Goal: Task Accomplishment & Management: Manage account settings

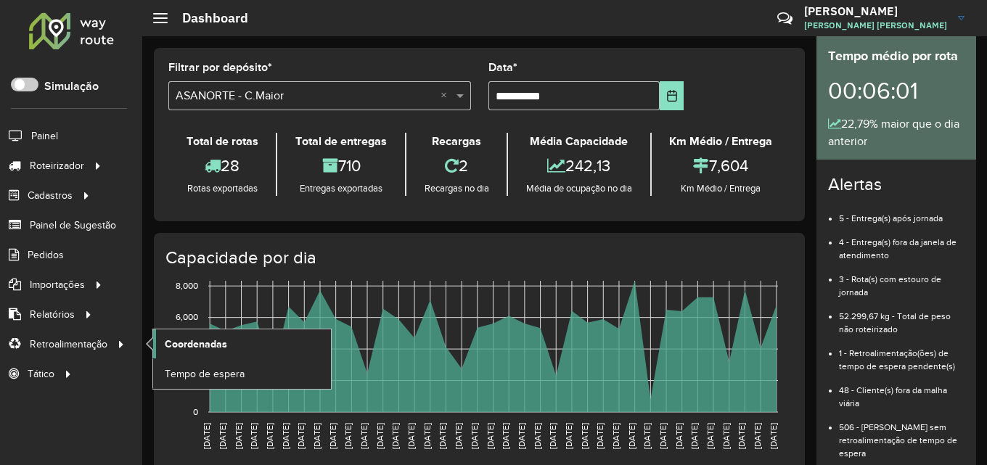
click at [204, 344] on span "Coordenadas" at bounding box center [196, 344] width 62 height 15
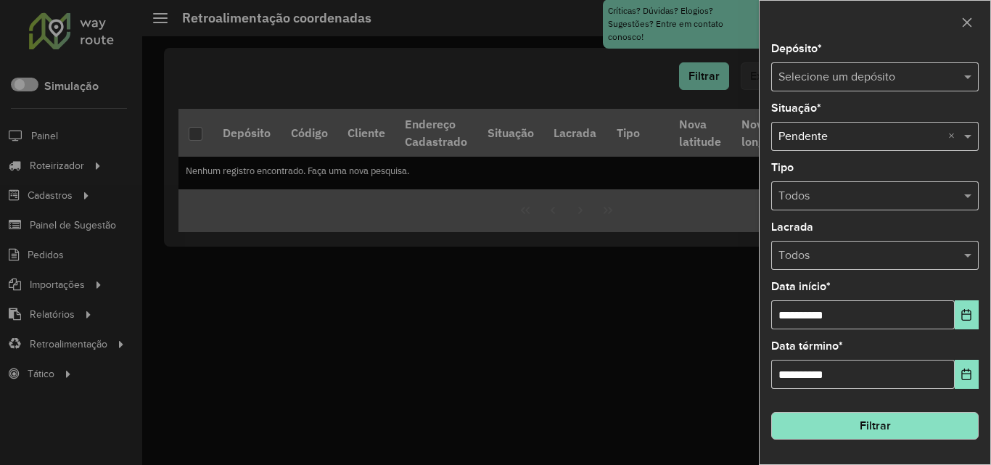
click at [903, 72] on input "text" at bounding box center [861, 77] width 164 height 17
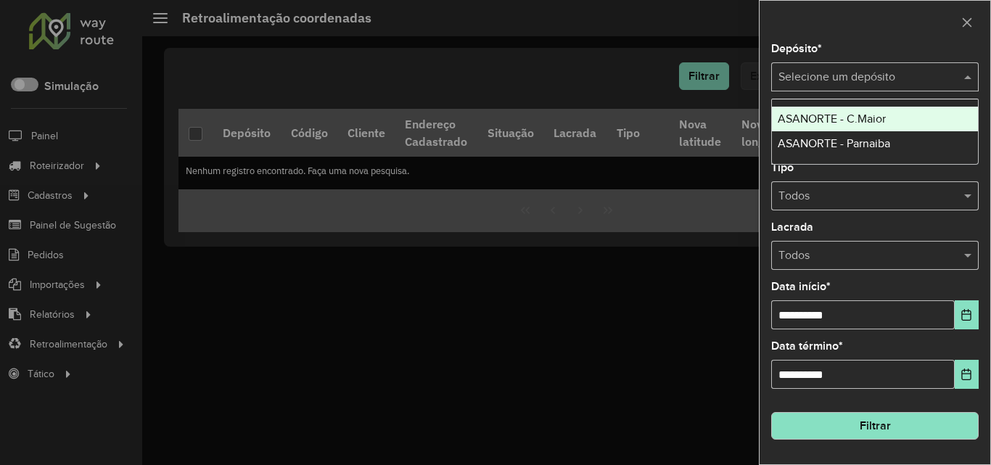
click at [885, 118] on span "ASANORTE - C.Maior" at bounding box center [832, 118] width 108 height 12
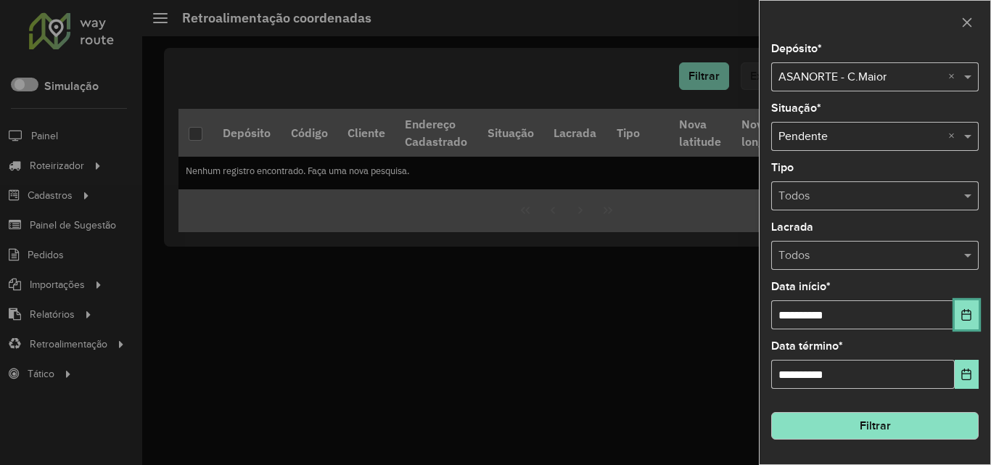
click at [963, 322] on button "Choose Date" at bounding box center [967, 314] width 24 height 29
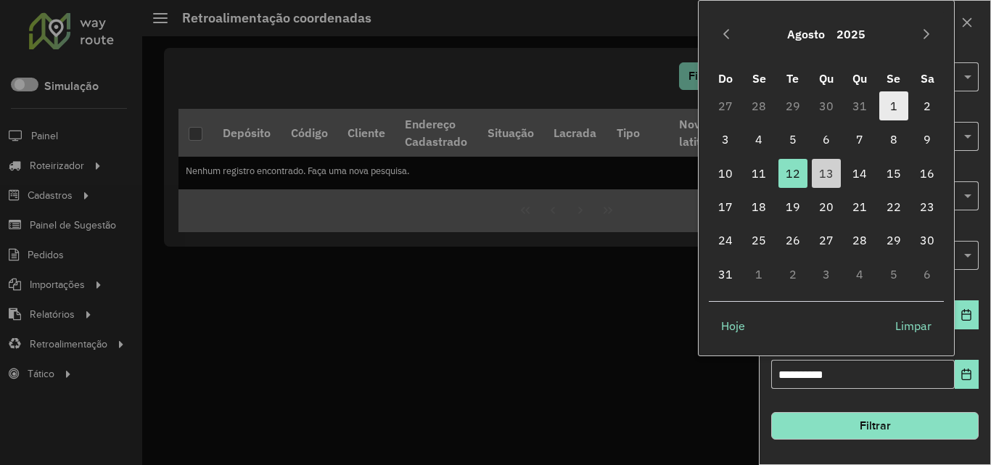
click at [906, 104] on span "1" at bounding box center [893, 105] width 29 height 29
type input "**********"
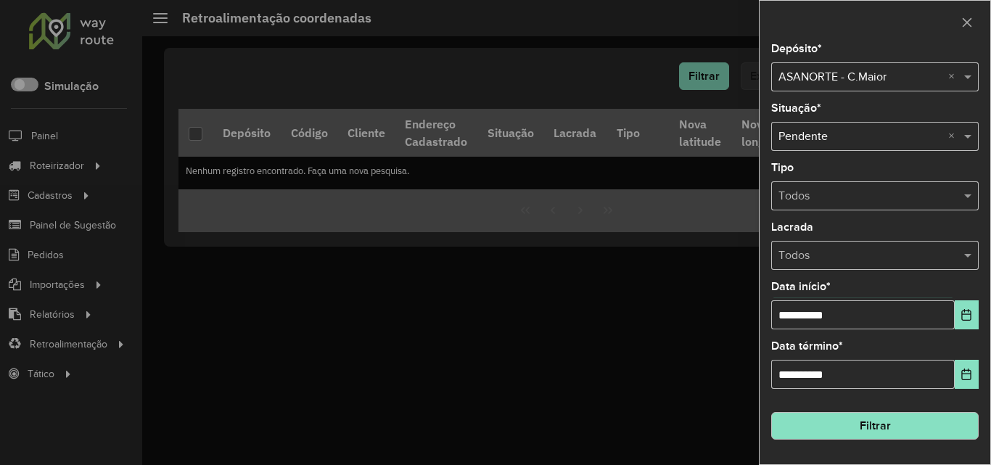
click at [909, 422] on button "Filtrar" at bounding box center [875, 426] width 208 height 28
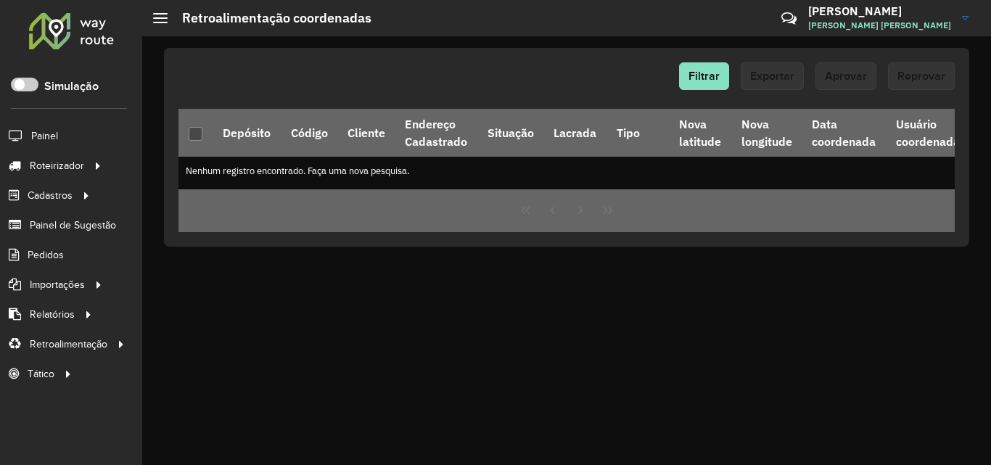
click at [53, 22] on div at bounding box center [72, 31] width 88 height 38
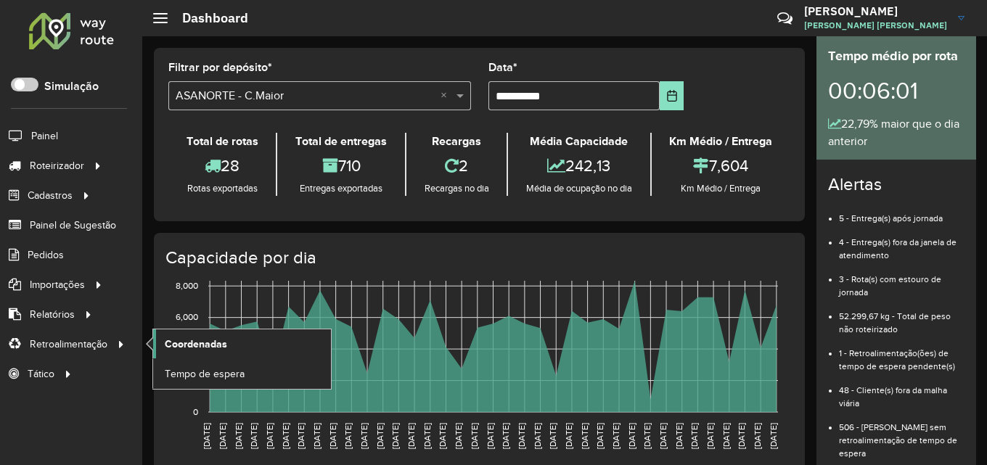
click at [201, 341] on span "Coordenadas" at bounding box center [196, 344] width 62 height 15
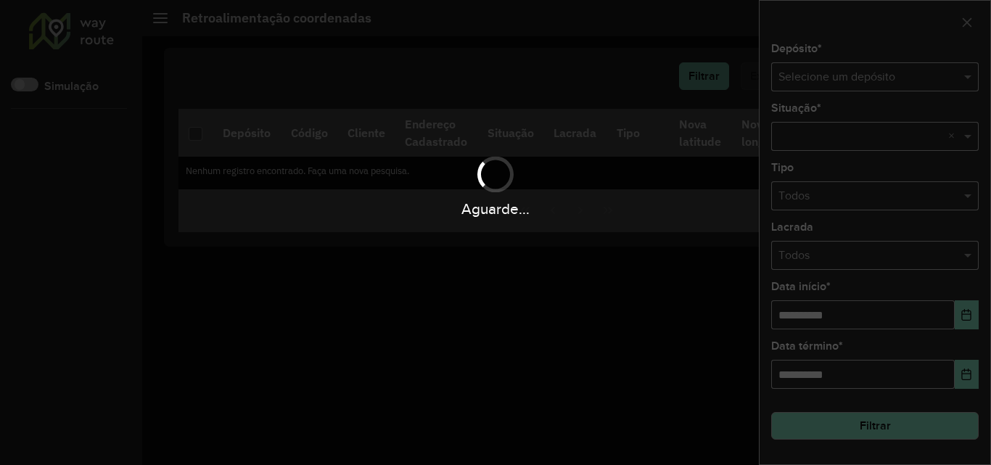
click at [867, 74] on div "Aguarde..." at bounding box center [495, 232] width 991 height 465
click at [885, 75] on div "Aguarde..." at bounding box center [495, 232] width 991 height 465
click at [894, 76] on div "Aguarde..." at bounding box center [495, 232] width 991 height 465
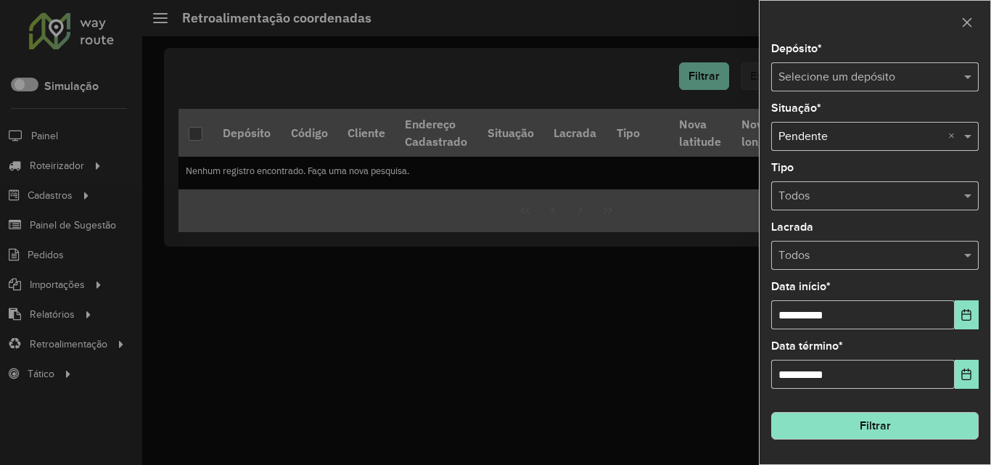
click at [859, 75] on input "text" at bounding box center [861, 77] width 164 height 17
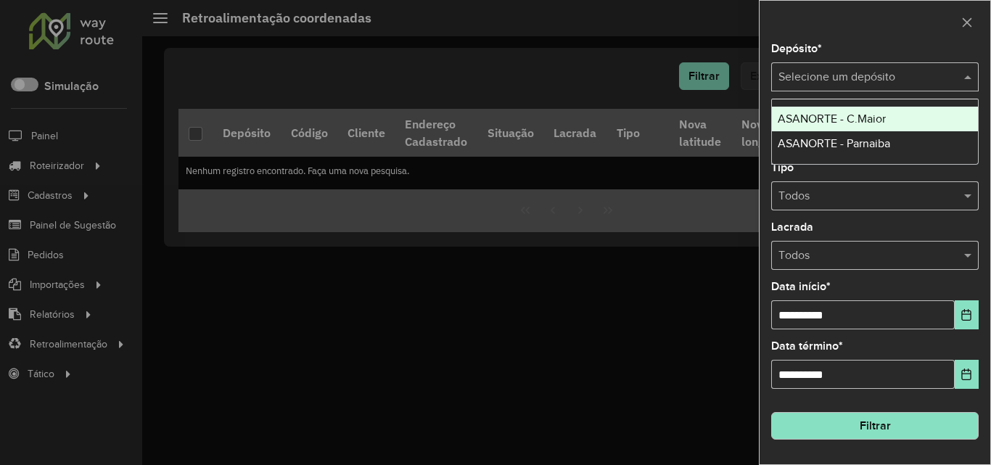
click at [866, 119] on span "ASANORTE - C.Maior" at bounding box center [832, 118] width 108 height 12
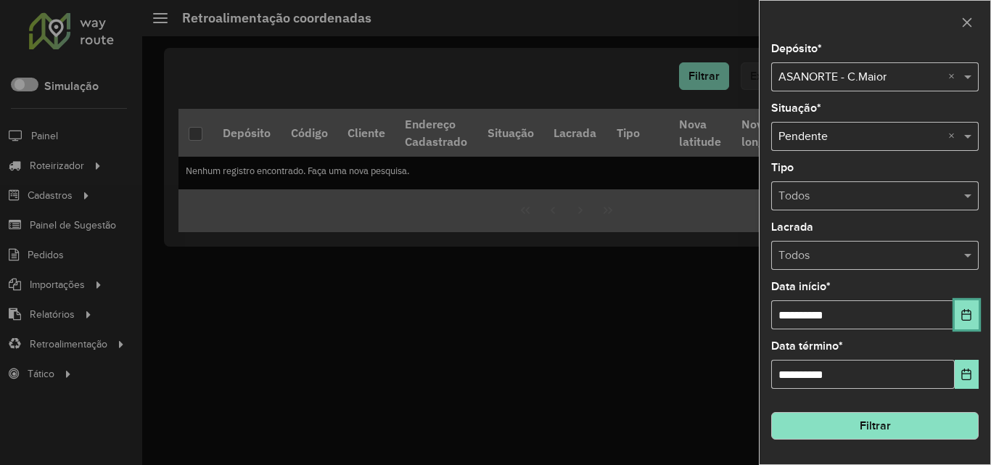
click at [968, 317] on icon "Choose Date" at bounding box center [967, 315] width 12 height 12
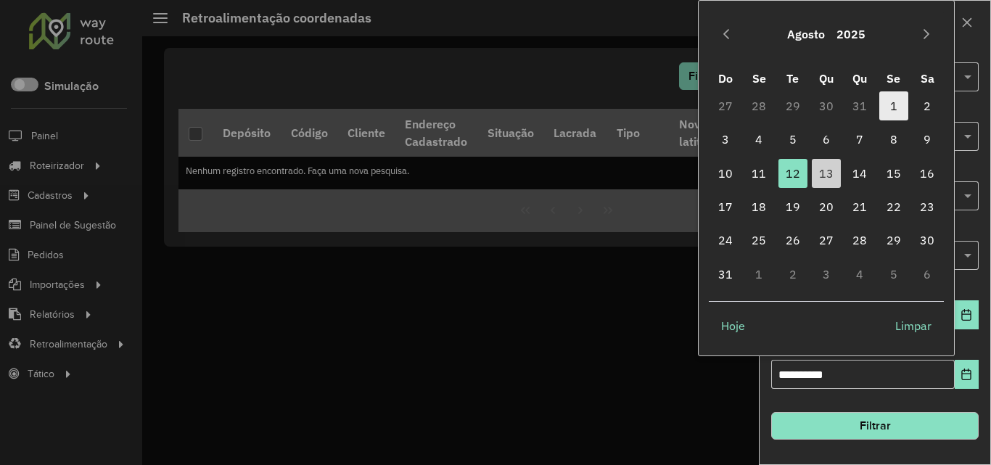
click at [890, 114] on span "1" at bounding box center [893, 105] width 29 height 29
type input "**********"
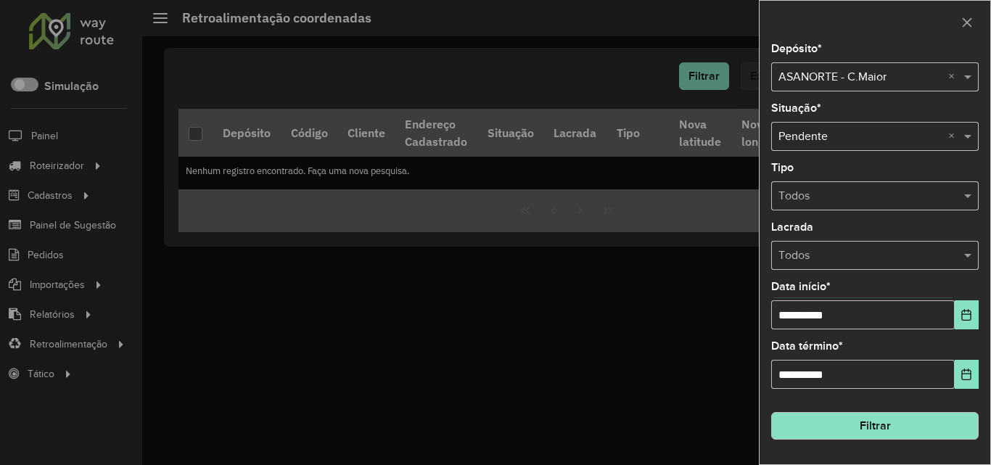
click at [907, 432] on button "Filtrar" at bounding box center [875, 426] width 208 height 28
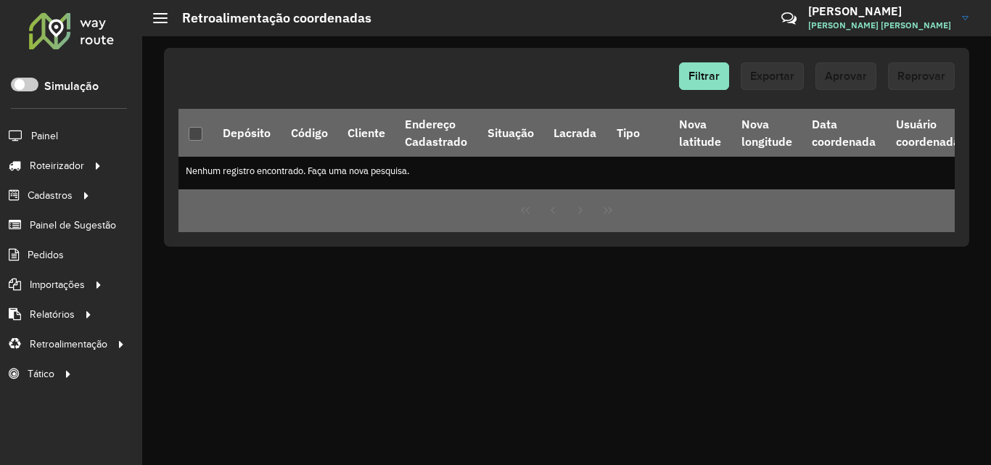
click at [54, 28] on div at bounding box center [72, 31] width 88 height 38
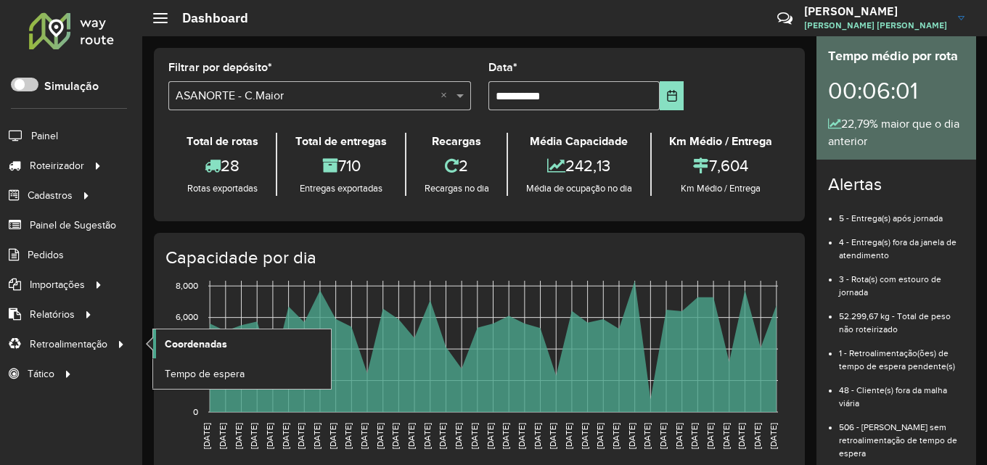
click at [231, 357] on link "Coordenadas" at bounding box center [242, 343] width 178 height 29
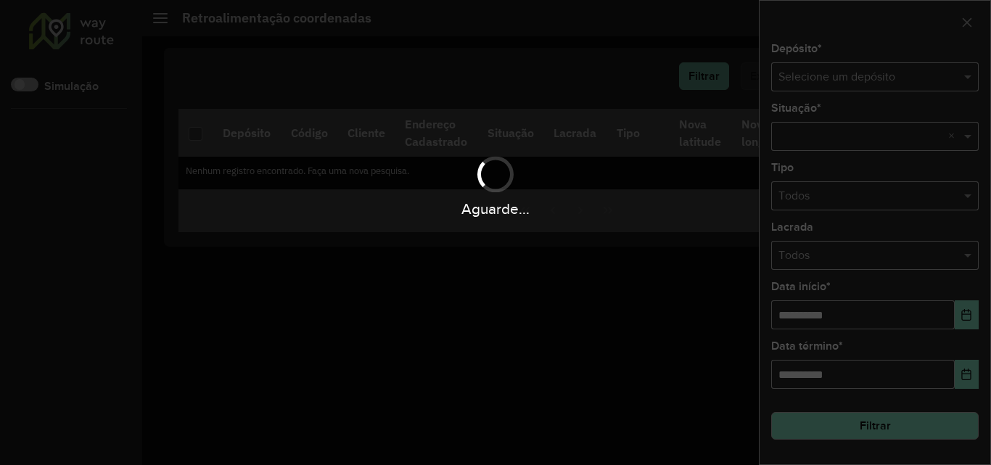
click at [869, 80] on div "Aguarde..." at bounding box center [495, 232] width 991 height 465
click at [906, 82] on div "Aguarde..." at bounding box center [495, 232] width 991 height 465
click at [903, 78] on div "Aguarde..." at bounding box center [495, 232] width 991 height 465
click at [903, 69] on div "Aguarde..." at bounding box center [495, 232] width 991 height 465
click at [920, 75] on div "Aguarde..." at bounding box center [495, 232] width 991 height 465
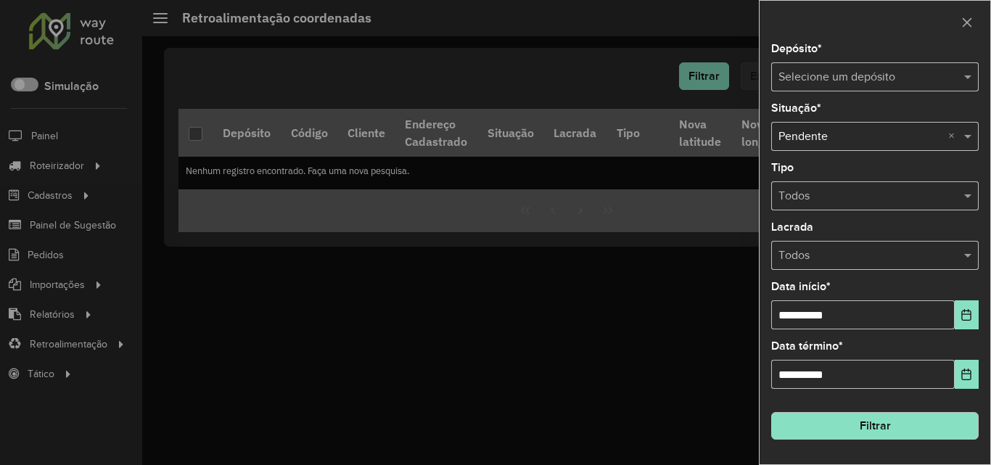
drag, startPoint x: 893, startPoint y: 55, endPoint x: 888, endPoint y: 98, distance: 43.0
click at [893, 56] on div "Depósito * Selecione um depósito" at bounding box center [875, 68] width 208 height 48
click at [885, 80] on input "text" at bounding box center [861, 77] width 164 height 17
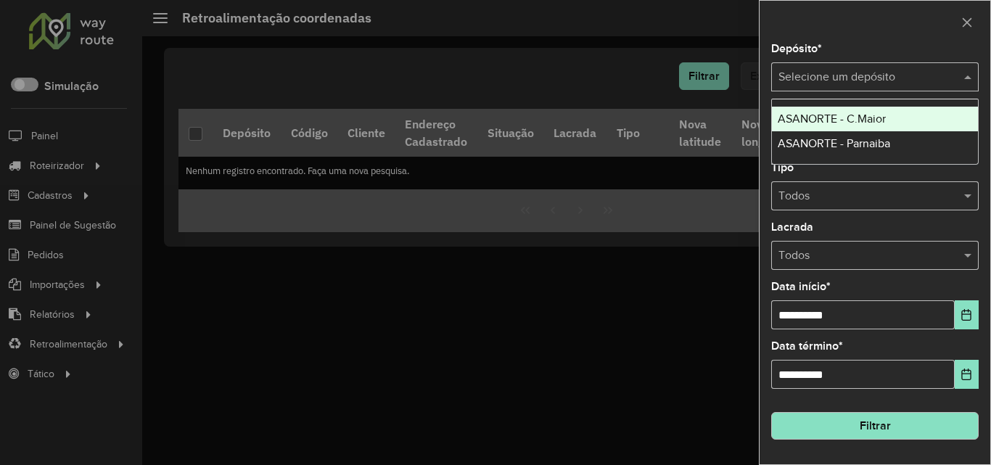
click at [881, 119] on span "ASANORTE - C.Maior" at bounding box center [832, 118] width 108 height 12
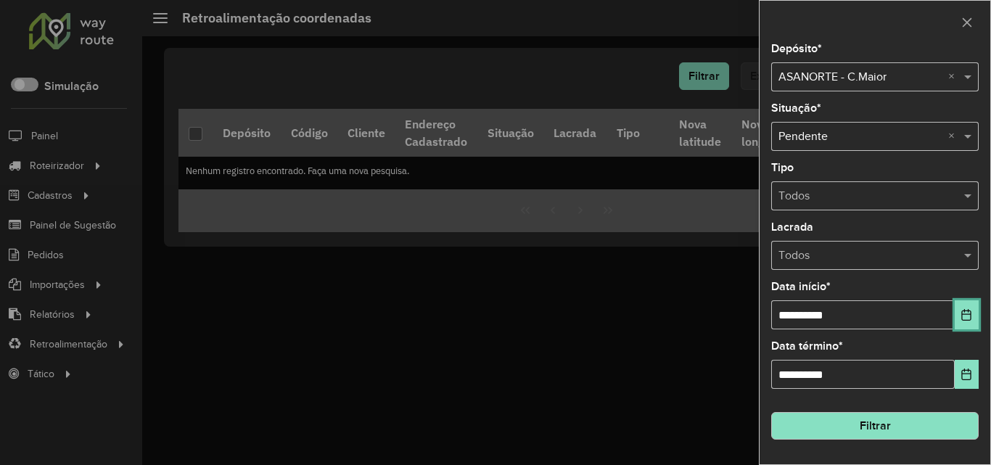
click at [962, 315] on icon "Choose Date" at bounding box center [966, 315] width 9 height 12
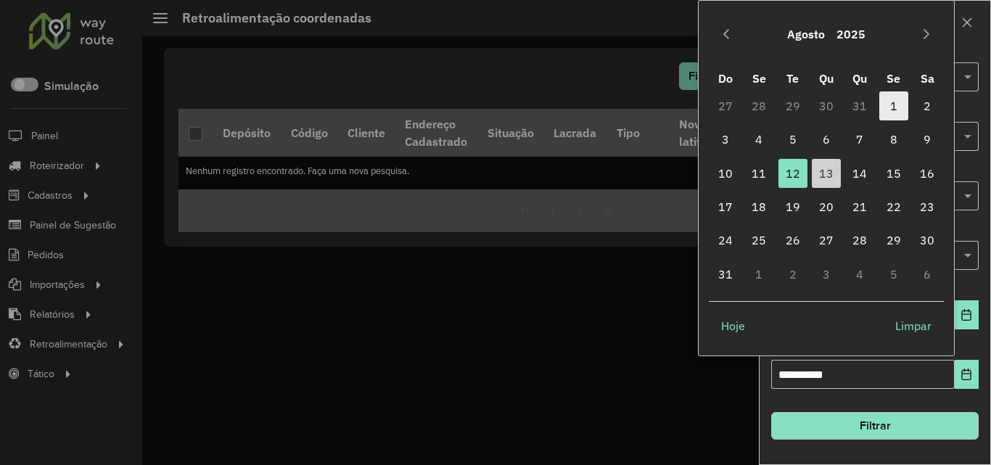
click at [894, 98] on span "1" at bounding box center [893, 105] width 29 height 29
type input "**********"
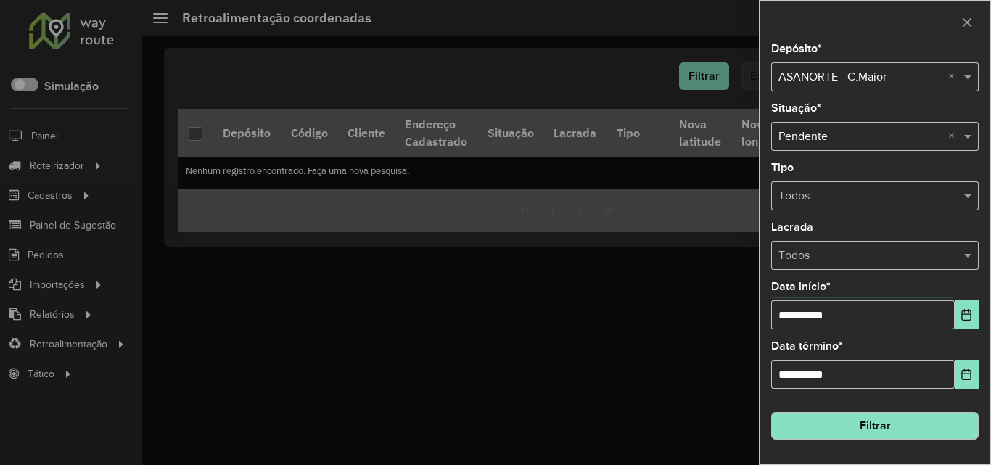
click at [922, 417] on button "Filtrar" at bounding box center [875, 426] width 208 height 28
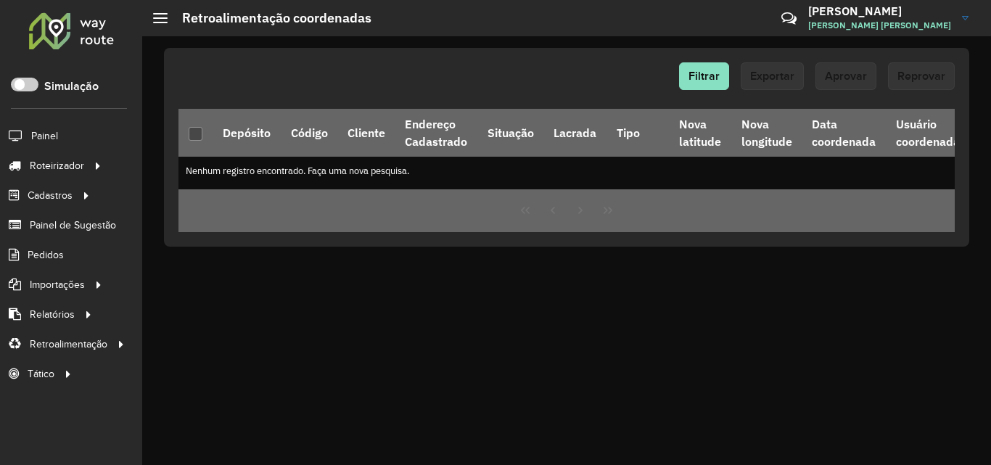
click at [72, 30] on div at bounding box center [72, 31] width 88 height 38
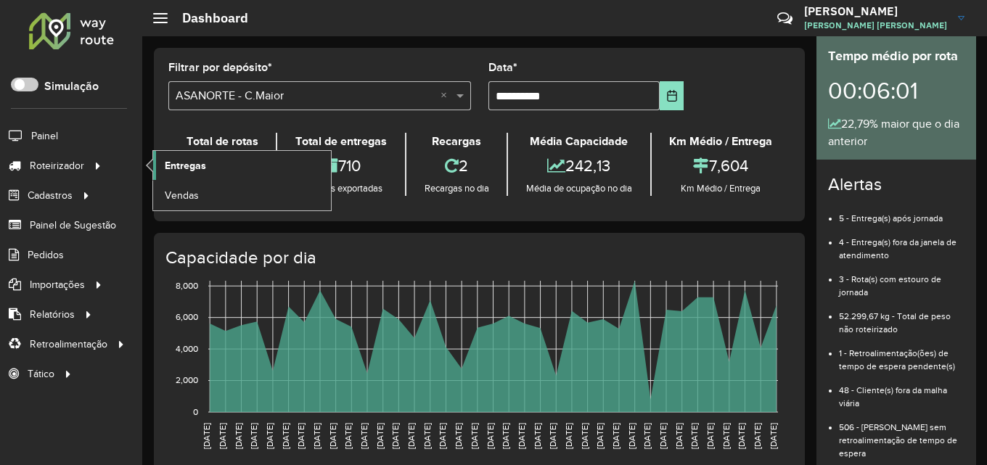
click at [223, 165] on link "Entregas" at bounding box center [242, 165] width 178 height 29
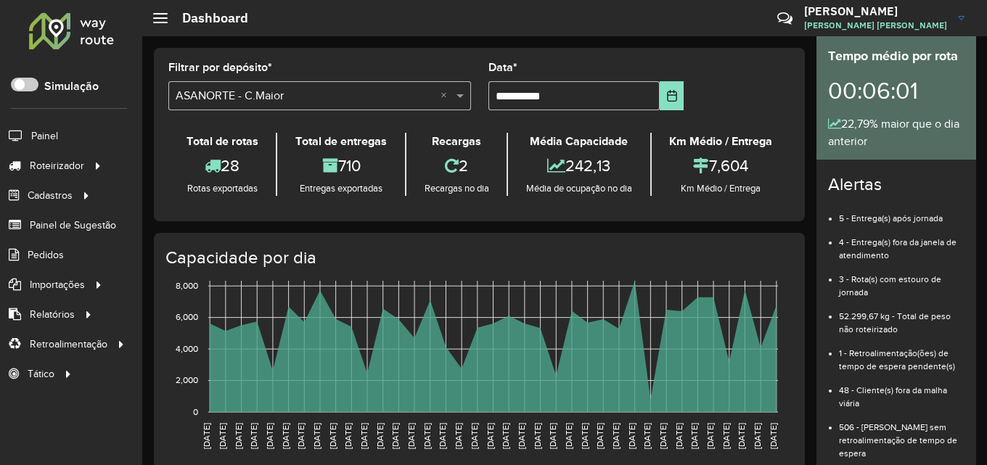
click at [56, 30] on div at bounding box center [72, 31] width 88 height 38
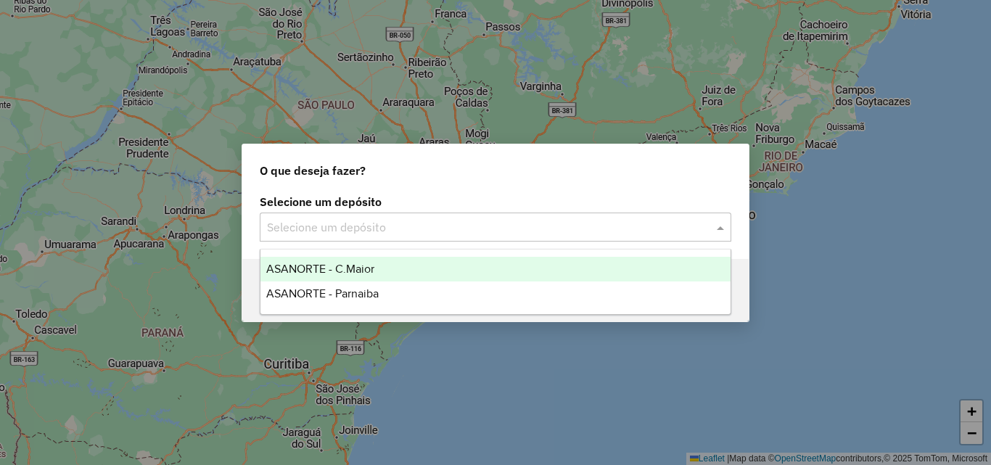
click at [414, 226] on input "text" at bounding box center [481, 227] width 428 height 17
click at [368, 272] on span "ASANORTE - C.Maior" at bounding box center [320, 269] width 108 height 12
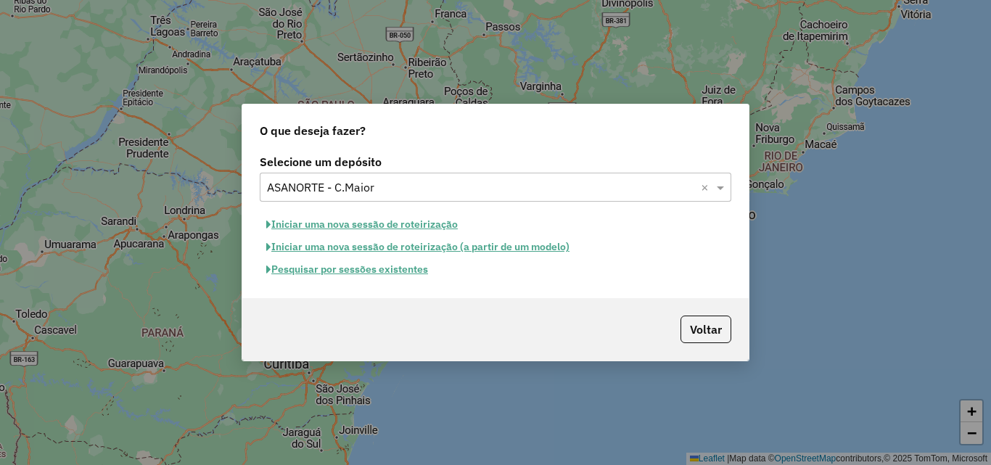
click at [384, 270] on button "Pesquisar por sessões existentes" at bounding box center [347, 269] width 175 height 22
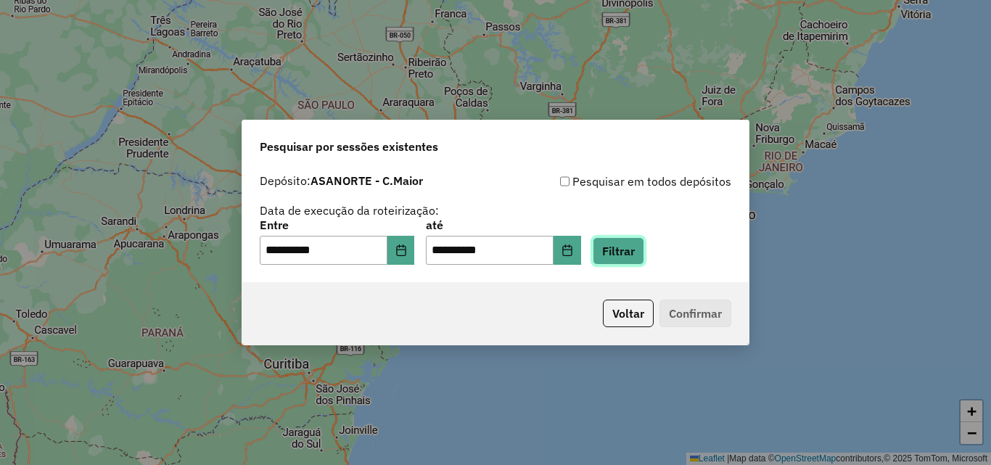
click at [637, 256] on button "Filtrar" at bounding box center [619, 251] width 52 height 28
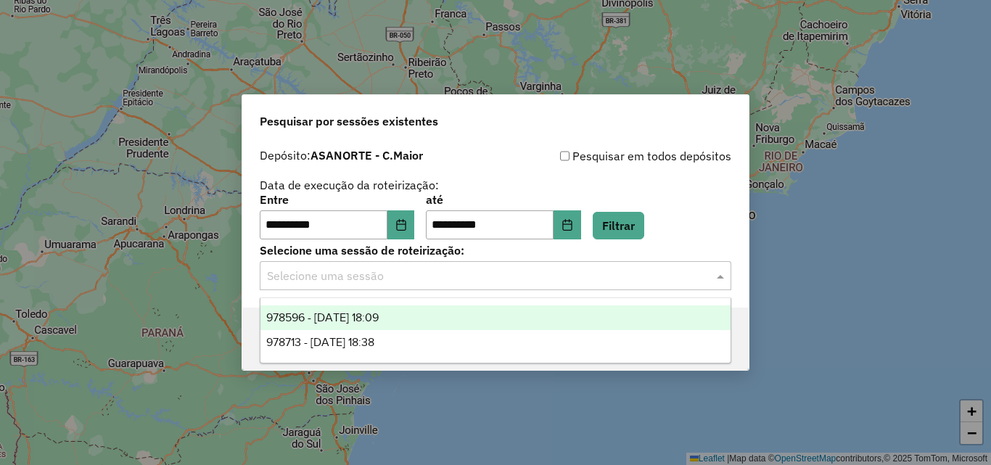
click at [364, 282] on input "text" at bounding box center [481, 276] width 428 height 17
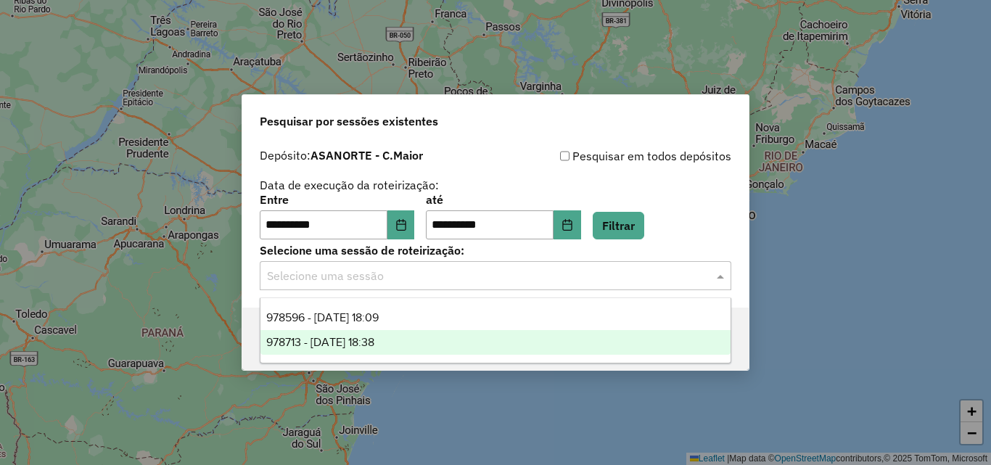
click at [374, 339] on span "978713 - 13/08/2025 18:38" at bounding box center [320, 342] width 108 height 12
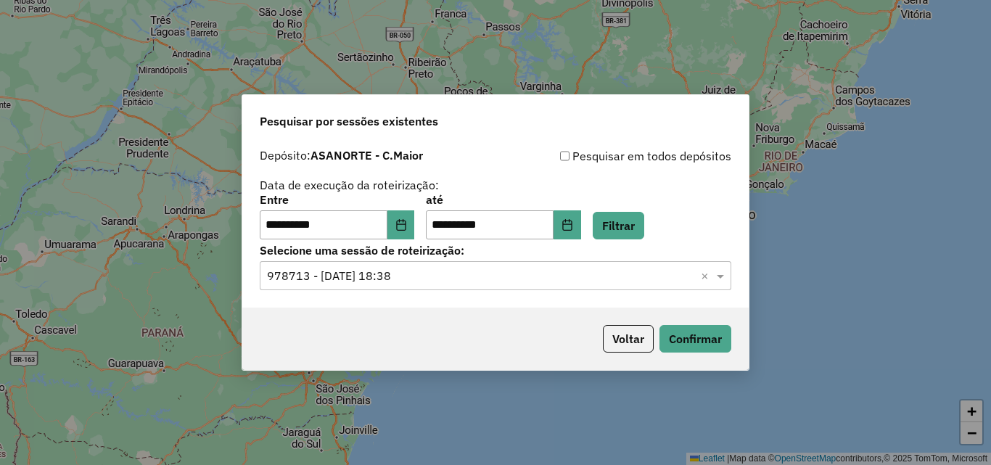
click at [406, 271] on input "text" at bounding box center [481, 276] width 428 height 17
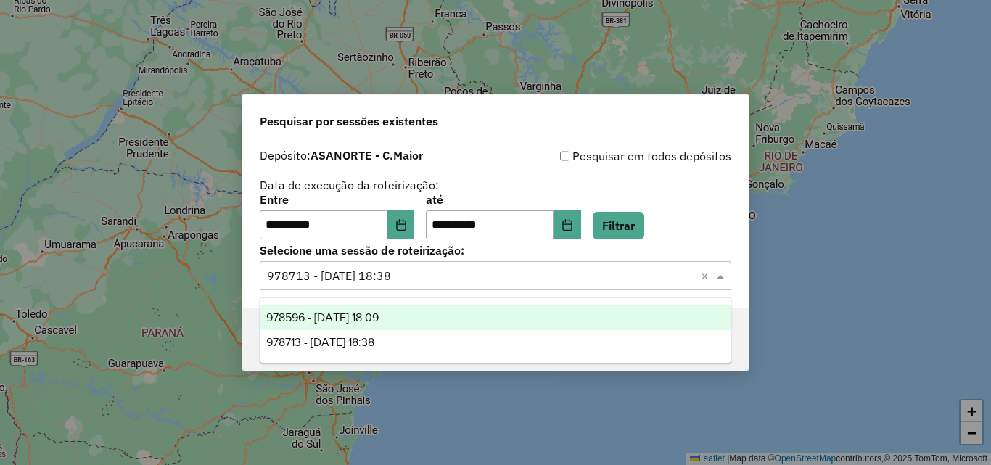
click at [379, 316] on span "978596 - 13/08/2025 18:09" at bounding box center [322, 317] width 112 height 12
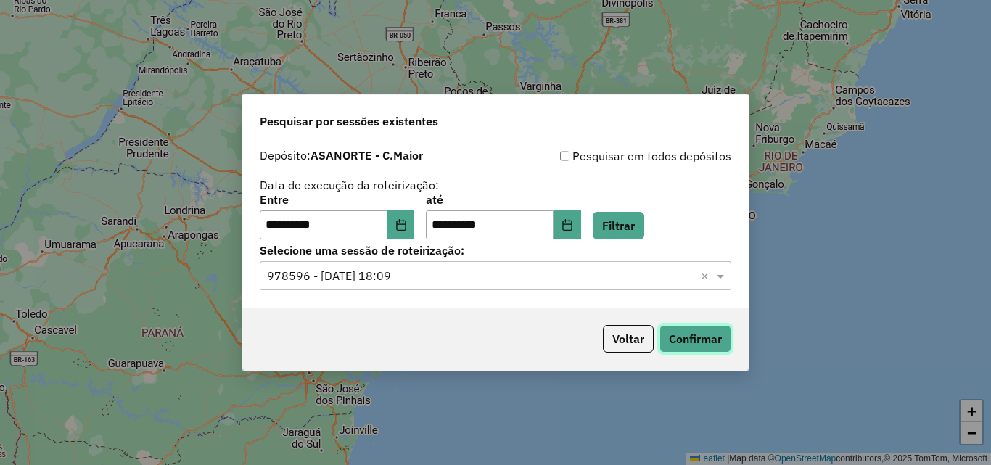
click at [673, 341] on button "Confirmar" at bounding box center [696, 339] width 72 height 28
click at [709, 340] on button "Confirmar" at bounding box center [696, 339] width 72 height 28
click at [426, 290] on div "Selecione uma sessão × 978596 - 13/08/2025 18:09 ×" at bounding box center [496, 275] width 472 height 29
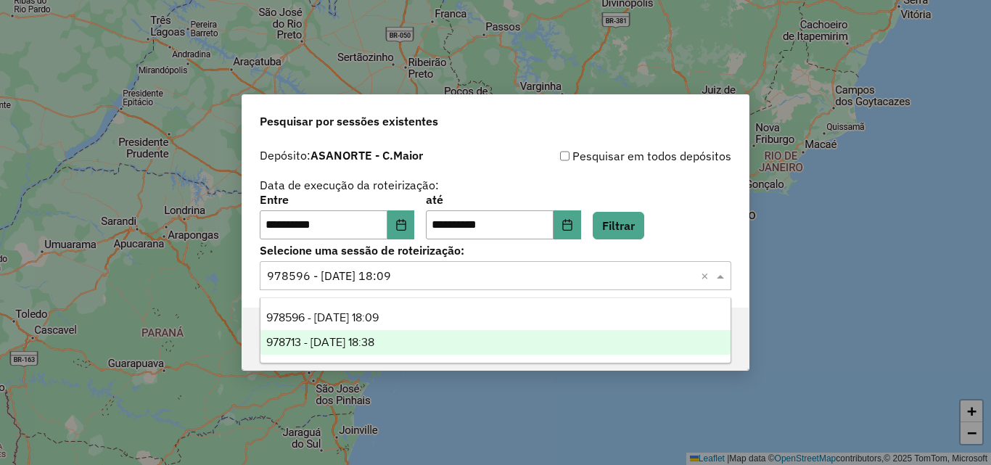
click at [374, 343] on span "978713 - 13/08/2025 18:38" at bounding box center [320, 342] width 108 height 12
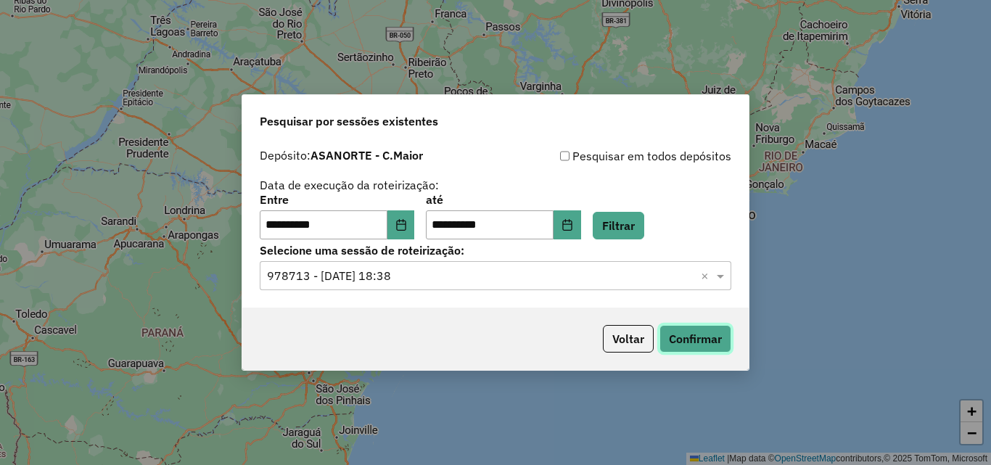
click at [700, 332] on button "Confirmar" at bounding box center [696, 339] width 72 height 28
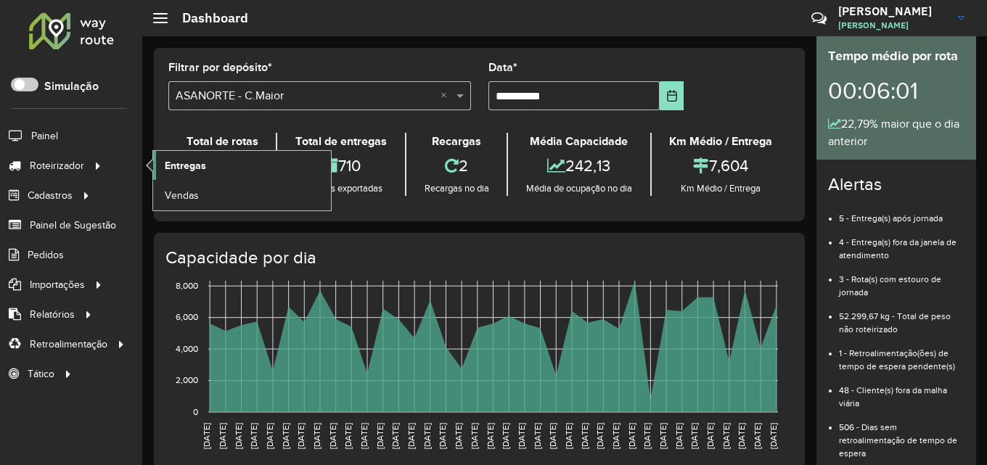
click at [204, 159] on span "Entregas" at bounding box center [185, 165] width 41 height 15
click at [187, 159] on span "Entregas" at bounding box center [185, 165] width 41 height 15
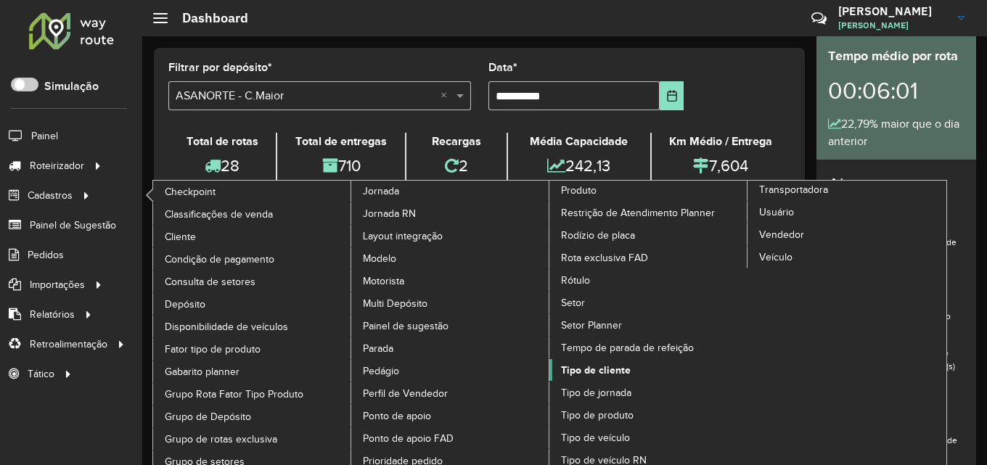
click at [599, 367] on span "Tipo de cliente" at bounding box center [596, 370] width 70 height 15
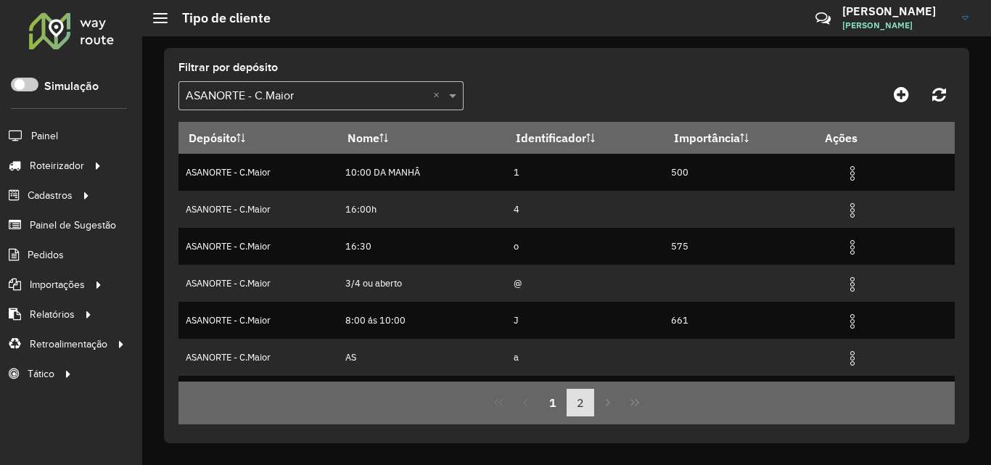
click at [577, 402] on button "2" at bounding box center [581, 403] width 28 height 28
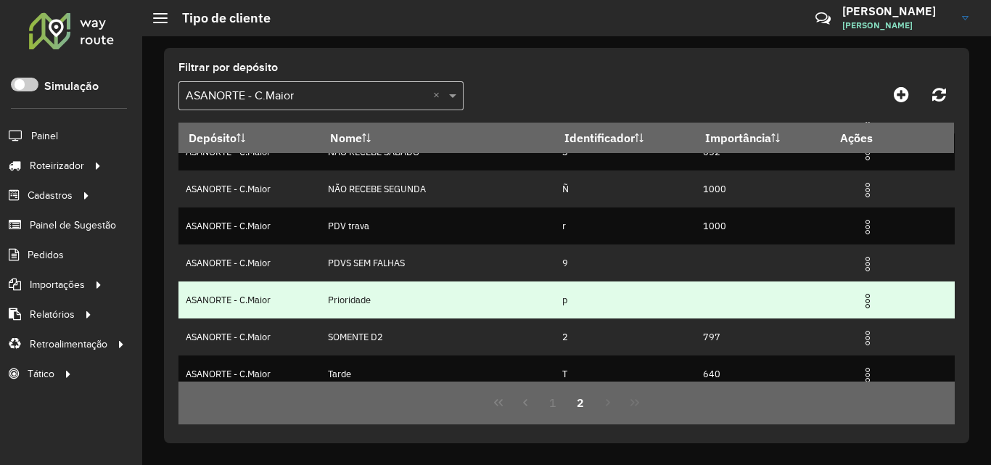
scroll to position [179, 0]
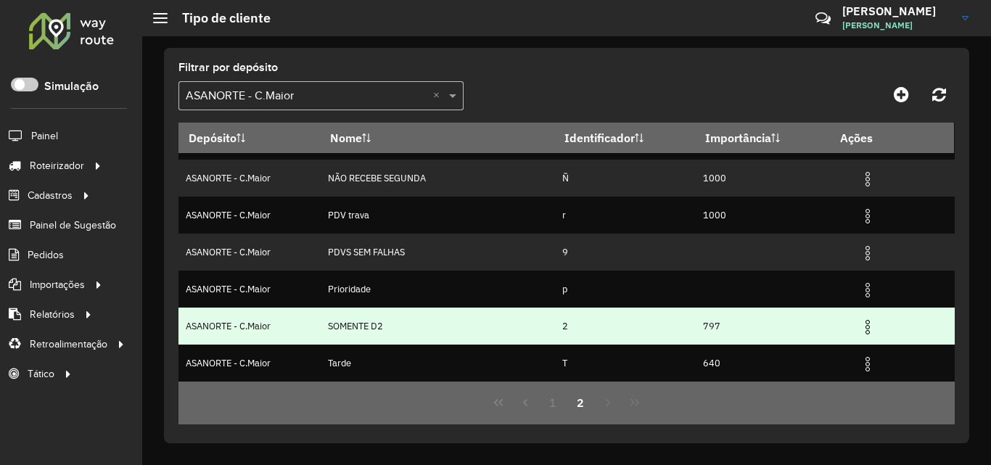
click at [861, 324] on img at bounding box center [867, 327] width 17 height 17
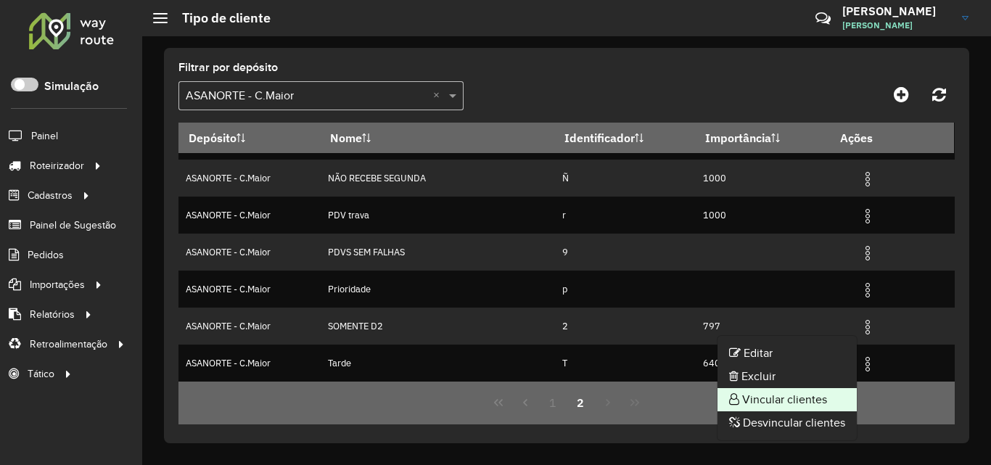
click at [776, 400] on li "Vincular clientes" at bounding box center [787, 399] width 139 height 23
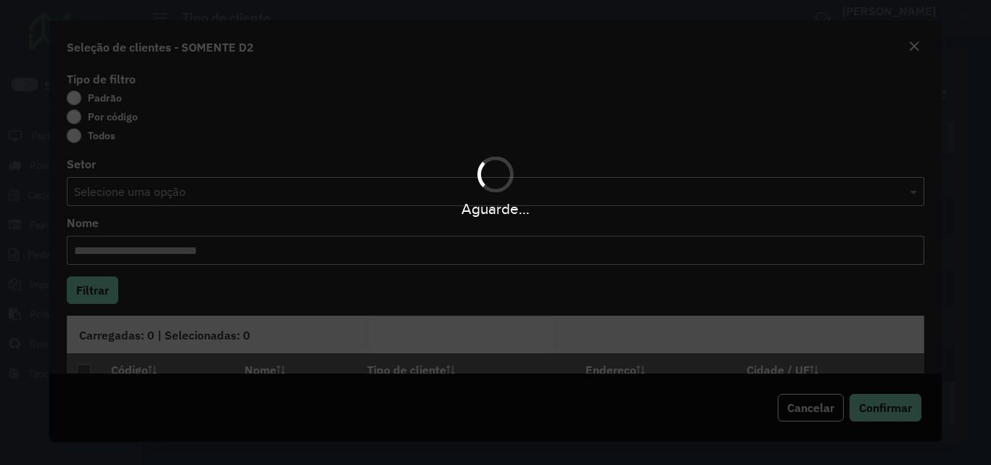
click at [102, 118] on div "Aguarde..." at bounding box center [495, 232] width 991 height 465
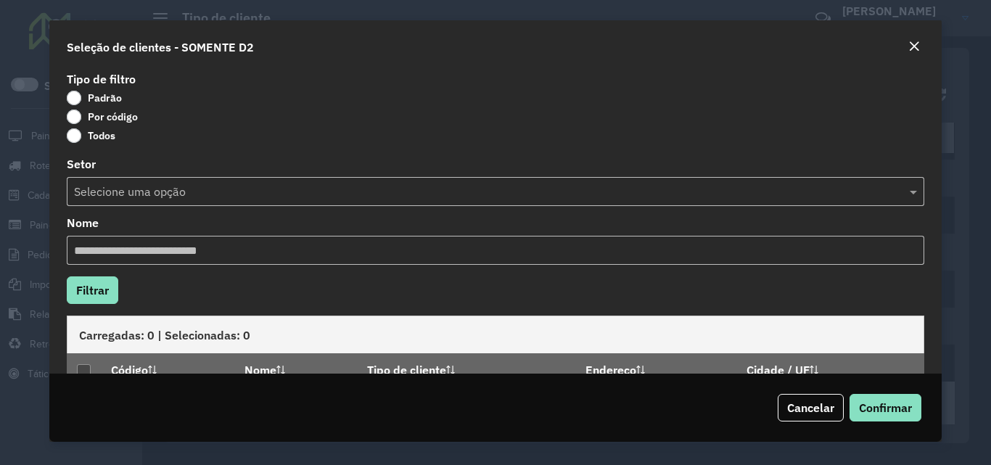
click at [86, 118] on label "Por código" at bounding box center [102, 117] width 71 height 15
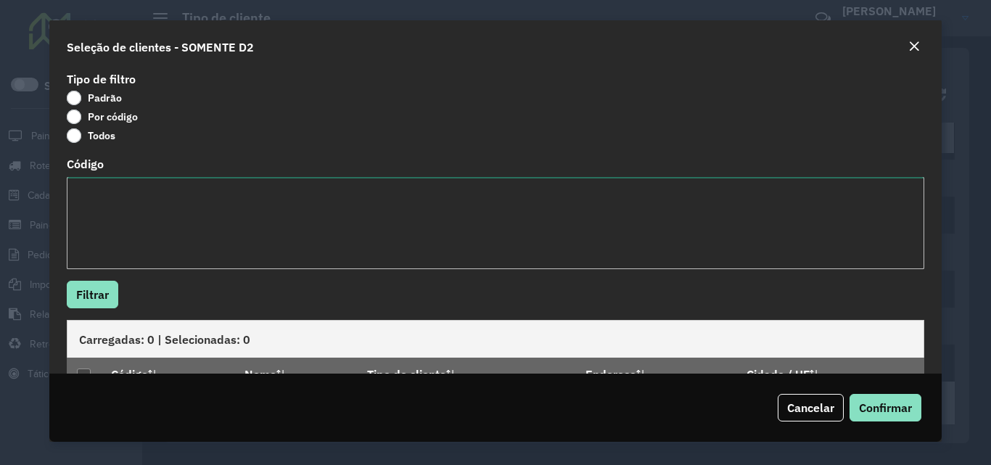
click at [206, 239] on textarea "Código" at bounding box center [495, 223] width 857 height 92
type textarea "*****"
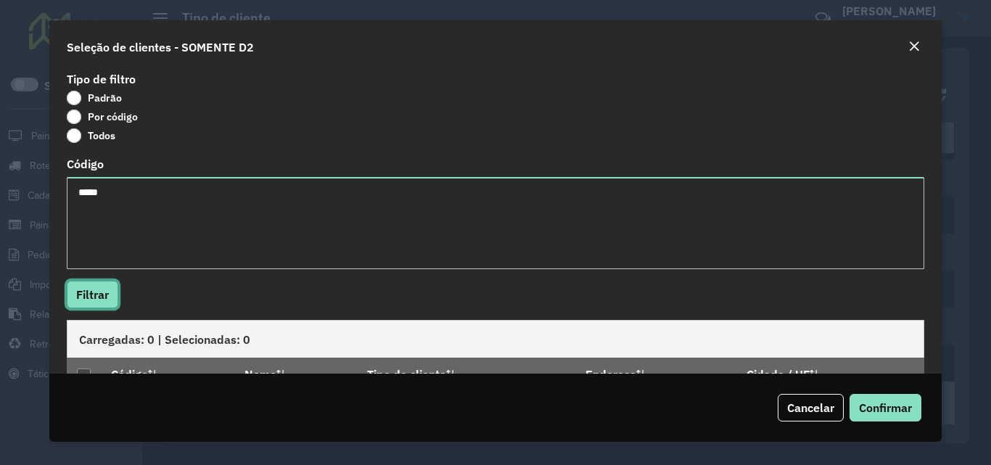
click at [83, 287] on button "Filtrar" at bounding box center [93, 295] width 52 height 28
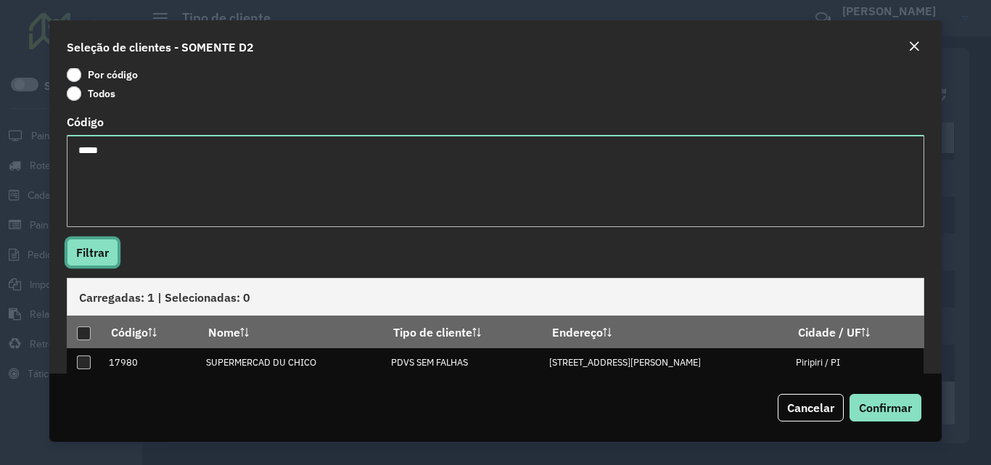
scroll to position [64, 0]
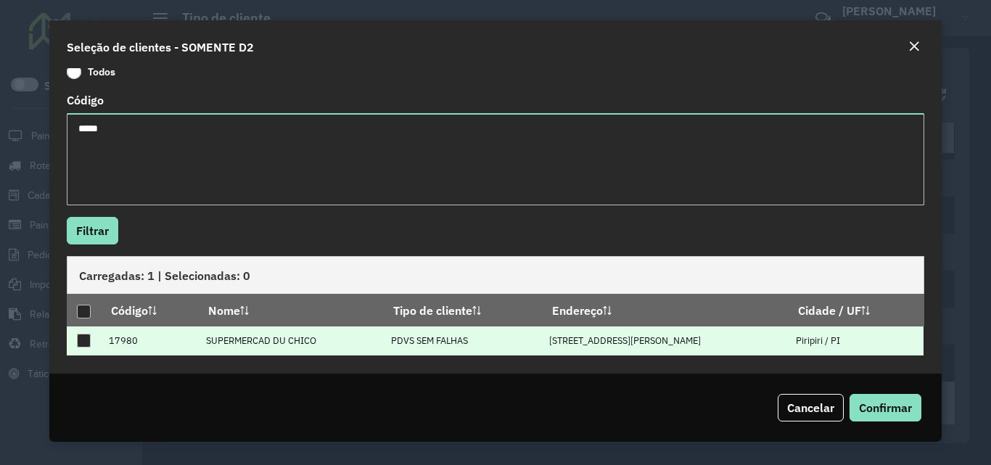
click at [81, 341] on div at bounding box center [84, 341] width 14 height 14
click at [885, 413] on span "Confirmar" at bounding box center [885, 408] width 53 height 15
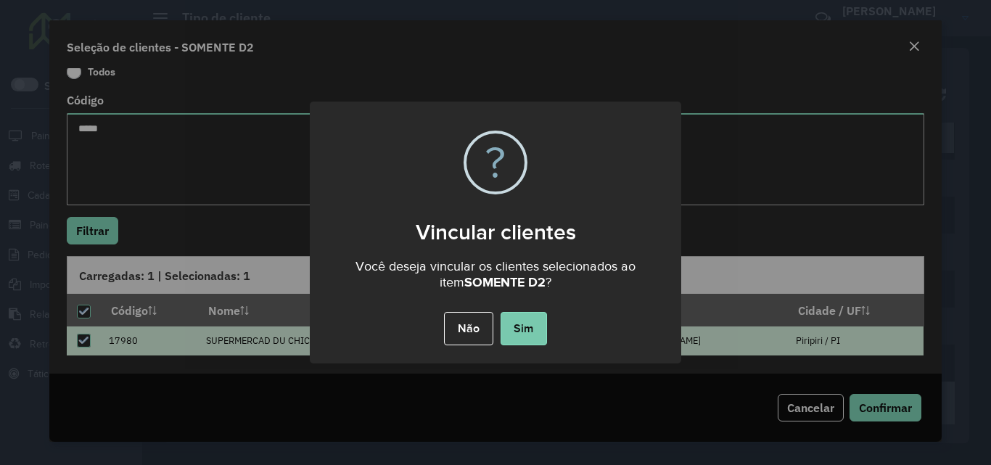
click at [529, 321] on button "Sim" at bounding box center [524, 328] width 46 height 33
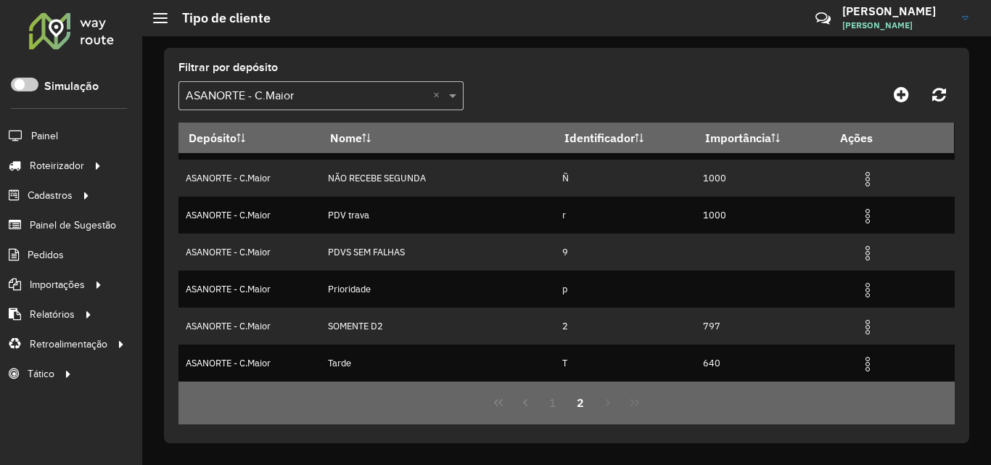
click at [62, 30] on div at bounding box center [72, 31] width 88 height 38
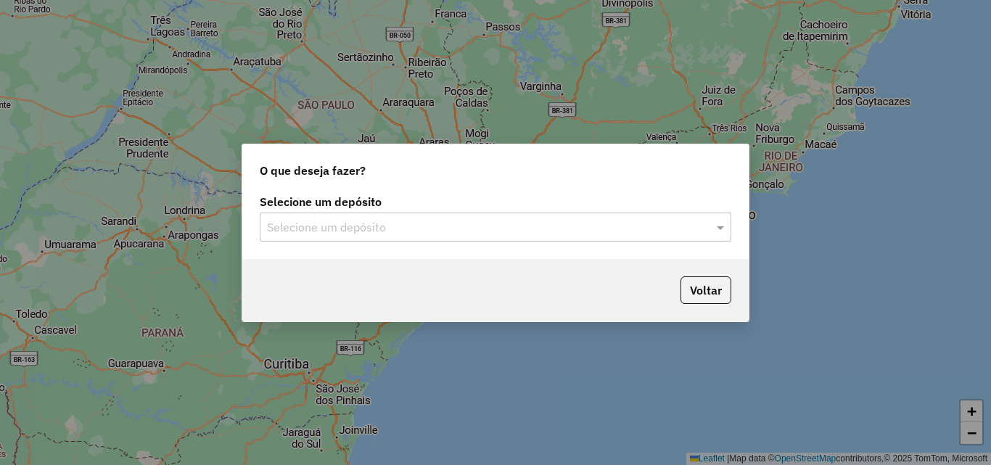
click at [375, 228] on input "text" at bounding box center [481, 227] width 428 height 17
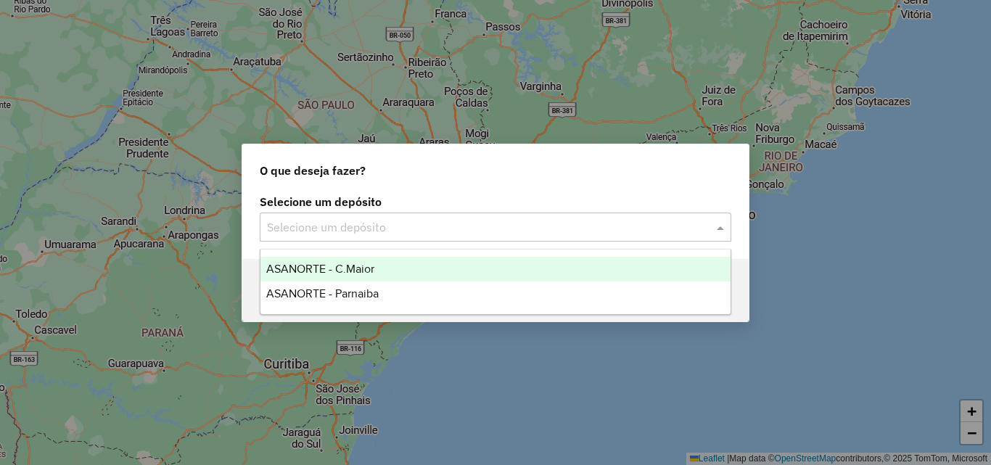
click at [353, 266] on span "ASANORTE - C.Maior" at bounding box center [320, 269] width 108 height 12
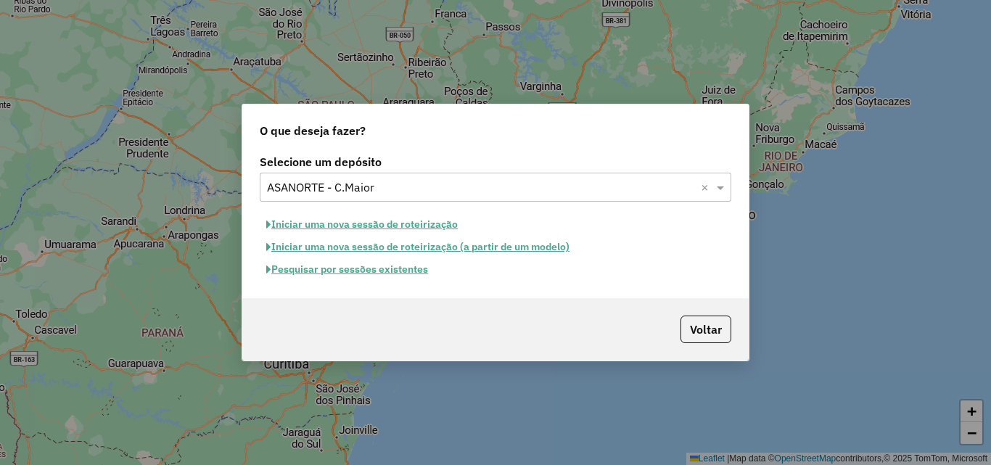
click at [414, 269] on button "Pesquisar por sessões existentes" at bounding box center [347, 269] width 175 height 22
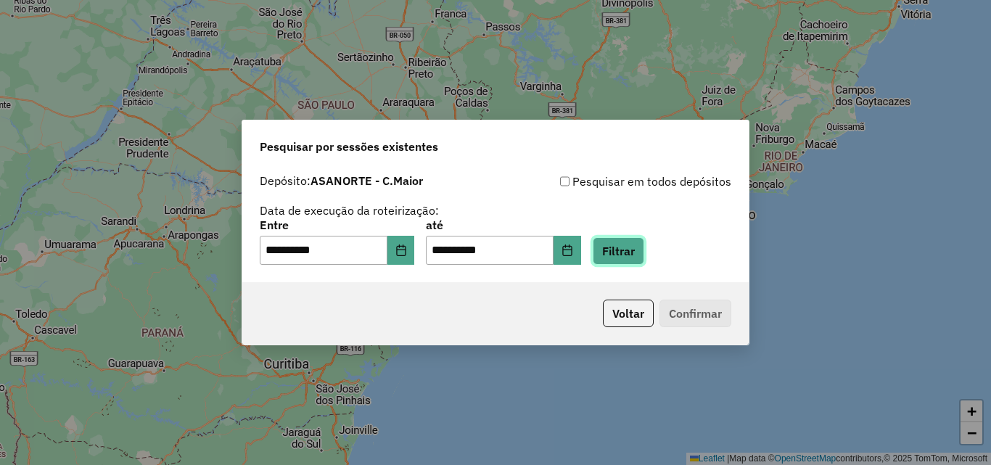
click at [628, 246] on button "Filtrar" at bounding box center [619, 251] width 52 height 28
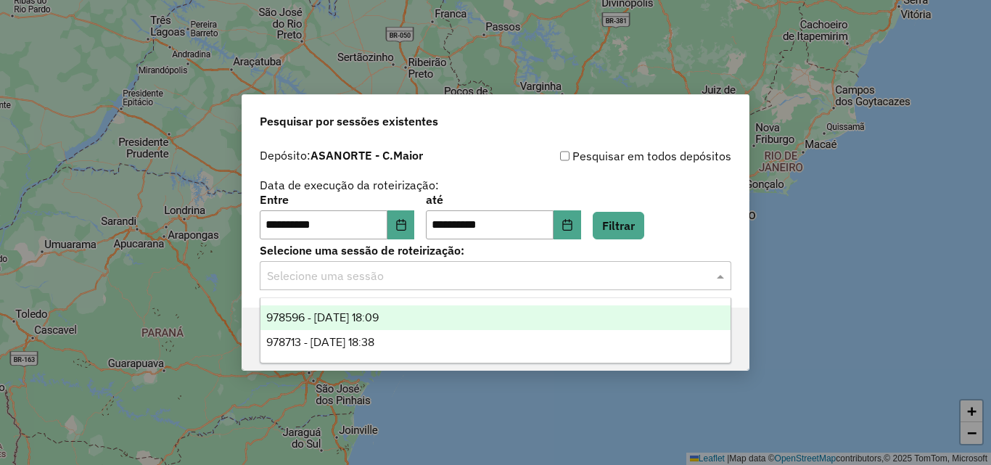
click at [404, 275] on input "text" at bounding box center [481, 276] width 428 height 17
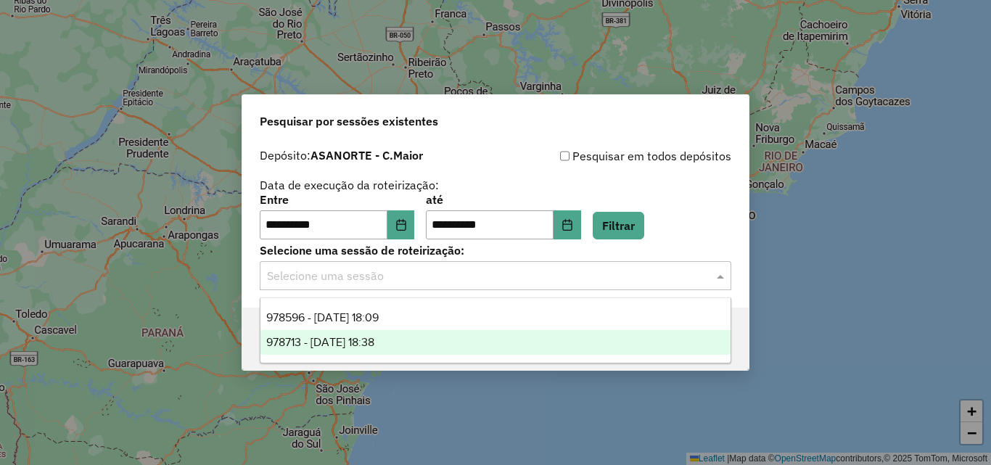
click at [385, 332] on div "978713 - 13/08/2025 18:38" at bounding box center [496, 342] width 470 height 25
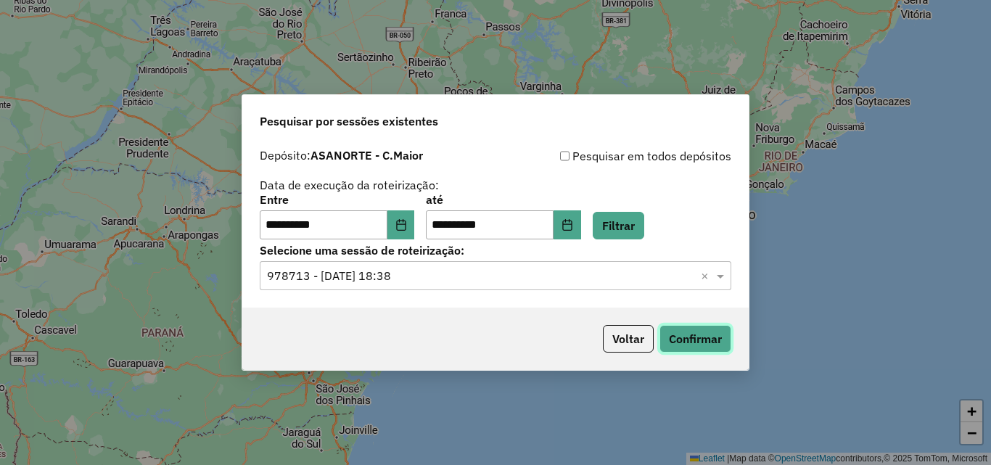
click at [722, 340] on button "Confirmar" at bounding box center [696, 339] width 72 height 28
click at [364, 281] on input "text" at bounding box center [481, 276] width 428 height 17
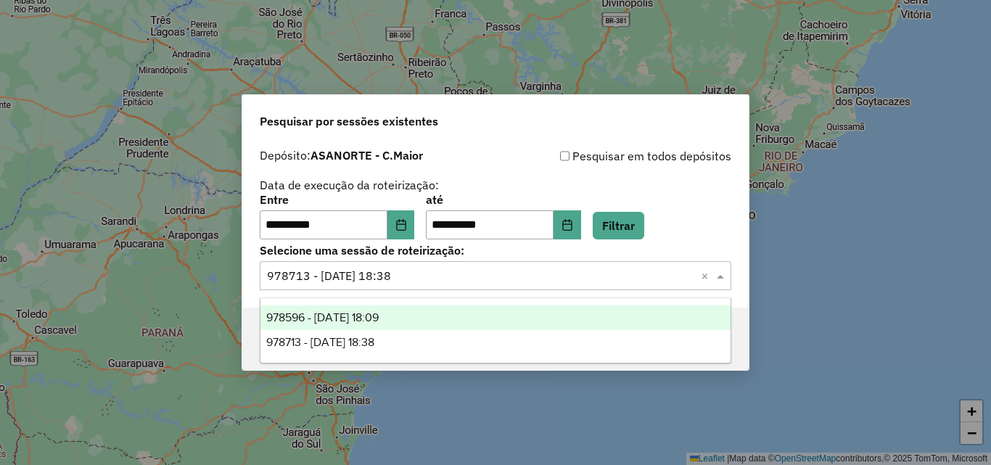
click at [412, 324] on div "978596 - 13/08/2025 18:09" at bounding box center [496, 317] width 470 height 25
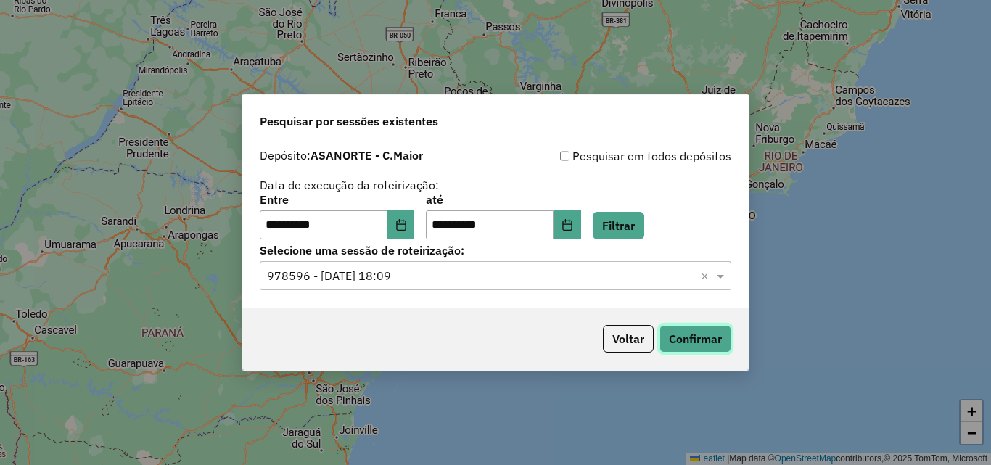
click at [703, 340] on button "Confirmar" at bounding box center [696, 339] width 72 height 28
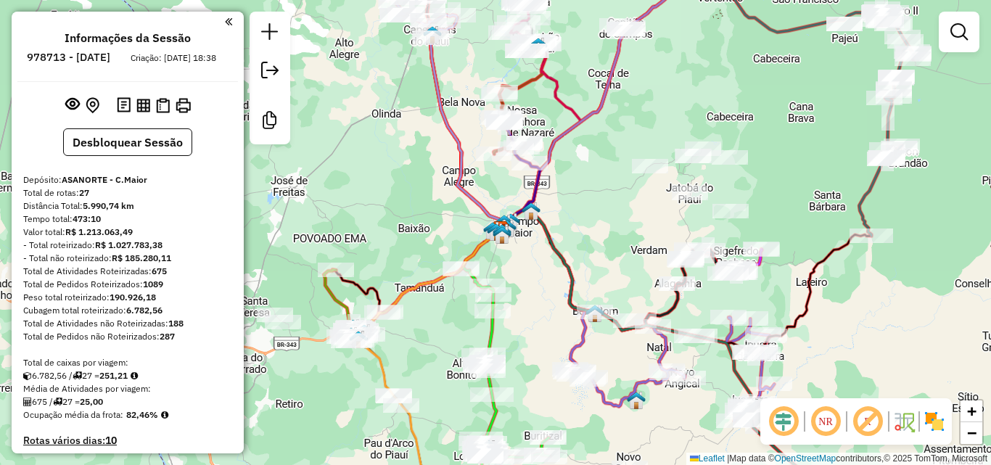
drag, startPoint x: 578, startPoint y: 208, endPoint x: 596, endPoint y: 194, distance: 22.8
click at [600, 189] on div "Janela de atendimento Grade de atendimento Capacidade Transportadoras Veículos …" at bounding box center [495, 232] width 991 height 465
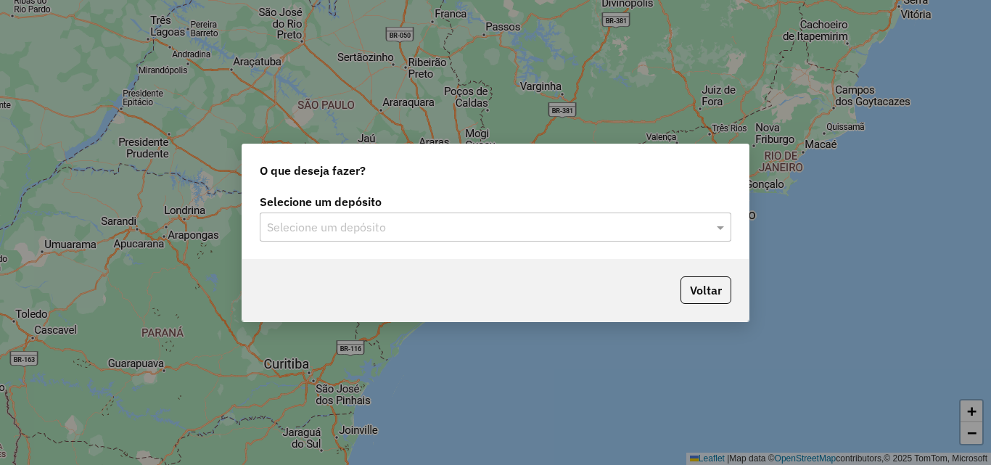
click at [432, 224] on input "text" at bounding box center [481, 227] width 428 height 17
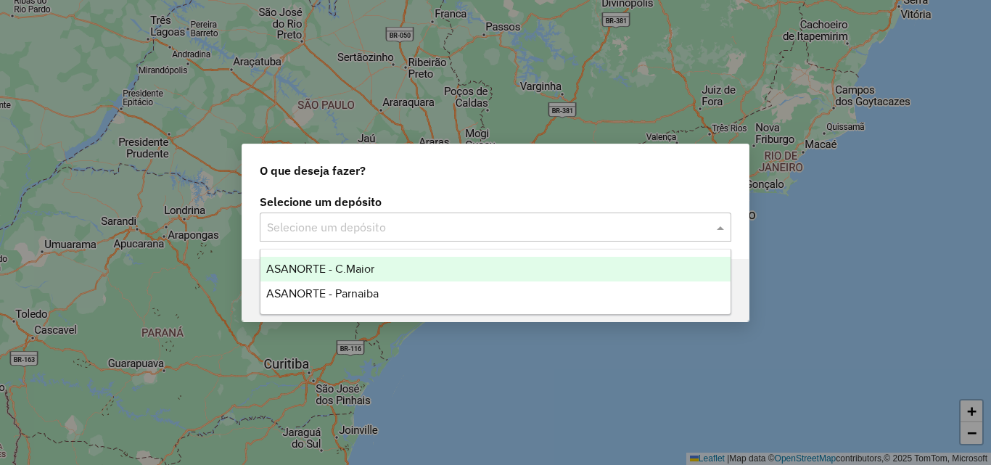
click at [360, 268] on span "ASANORTE - C.Maior" at bounding box center [320, 269] width 108 height 12
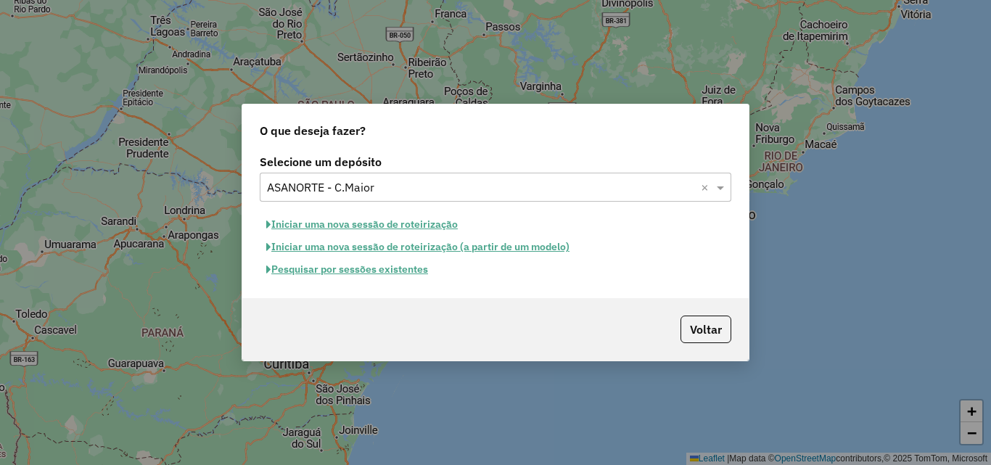
click at [374, 269] on button "Pesquisar por sessões existentes" at bounding box center [347, 269] width 175 height 22
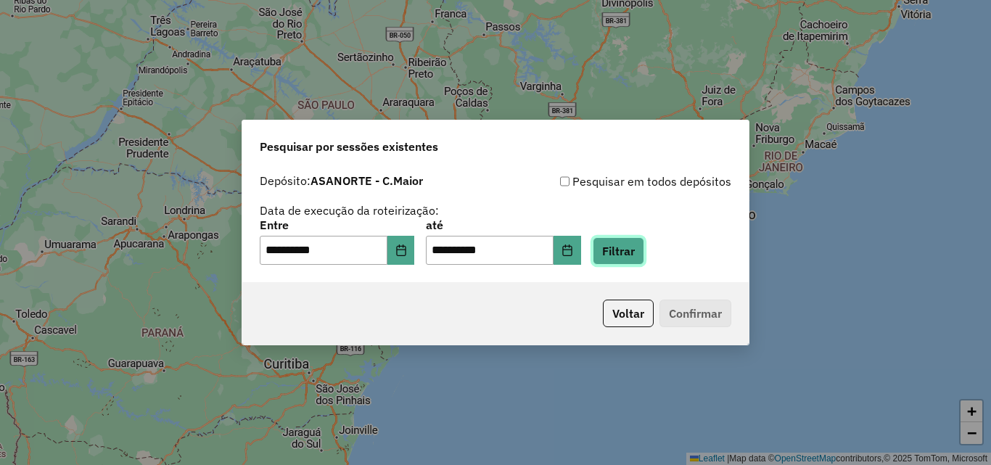
click at [644, 253] on button "Filtrar" at bounding box center [619, 251] width 52 height 28
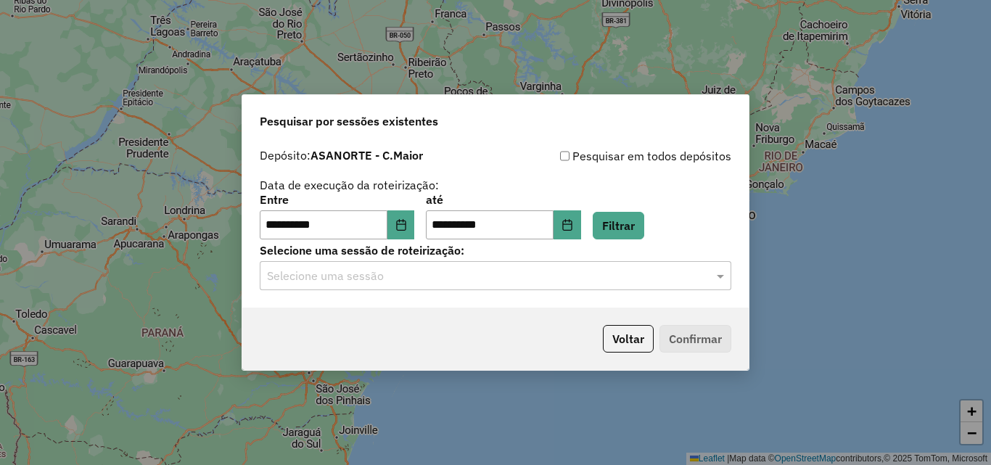
click at [396, 276] on input "text" at bounding box center [481, 276] width 428 height 17
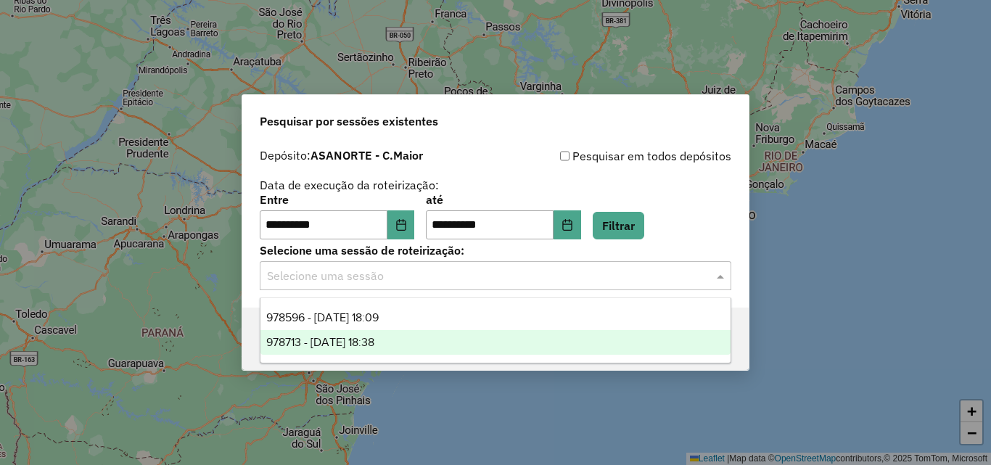
click at [403, 343] on div "978713 - [DATE] 18:38" at bounding box center [496, 342] width 470 height 25
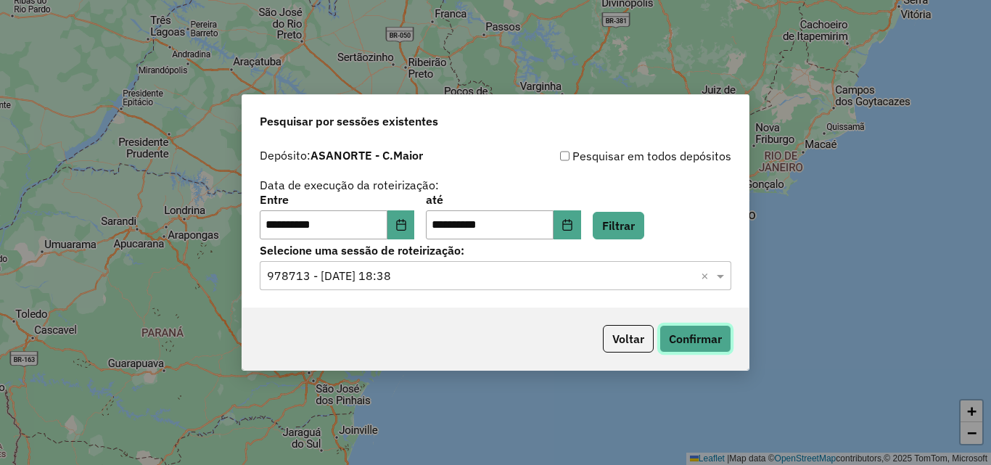
click at [707, 339] on button "Confirmar" at bounding box center [696, 339] width 72 height 28
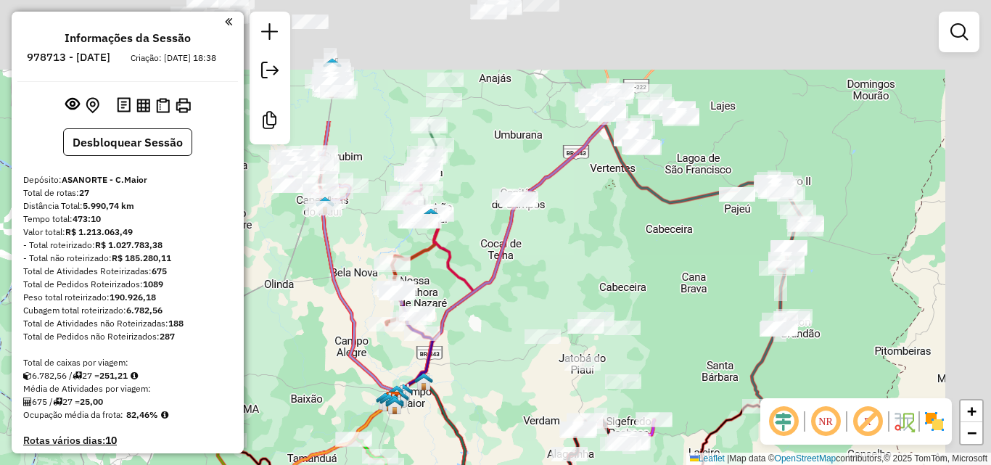
drag, startPoint x: 666, startPoint y: 120, endPoint x: 531, endPoint y: 337, distance: 255.5
click at [533, 360] on div "Janela de atendimento Grade de atendimento Capacidade Transportadoras Veículos …" at bounding box center [495, 232] width 991 height 465
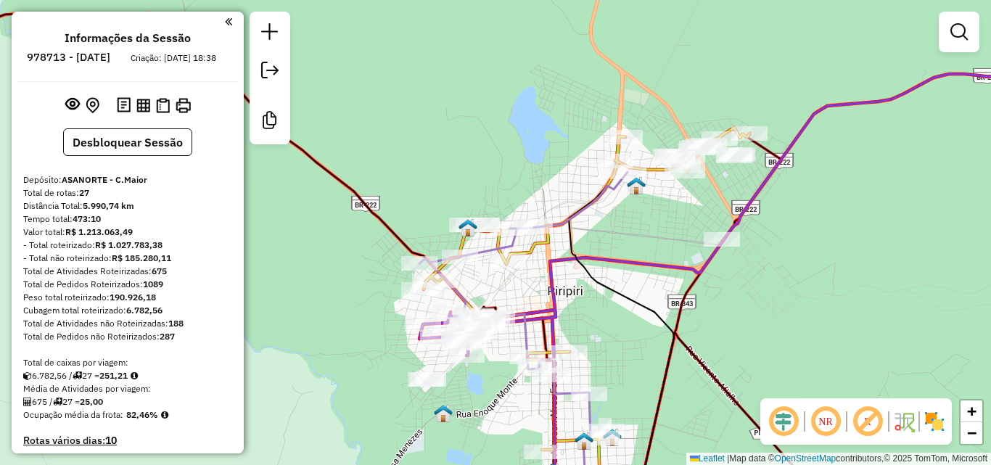
drag, startPoint x: 660, startPoint y: 307, endPoint x: 653, endPoint y: 227, distance: 80.2
click at [655, 228] on icon at bounding box center [621, 342] width 105 height 340
